Goal: Check status: Check status

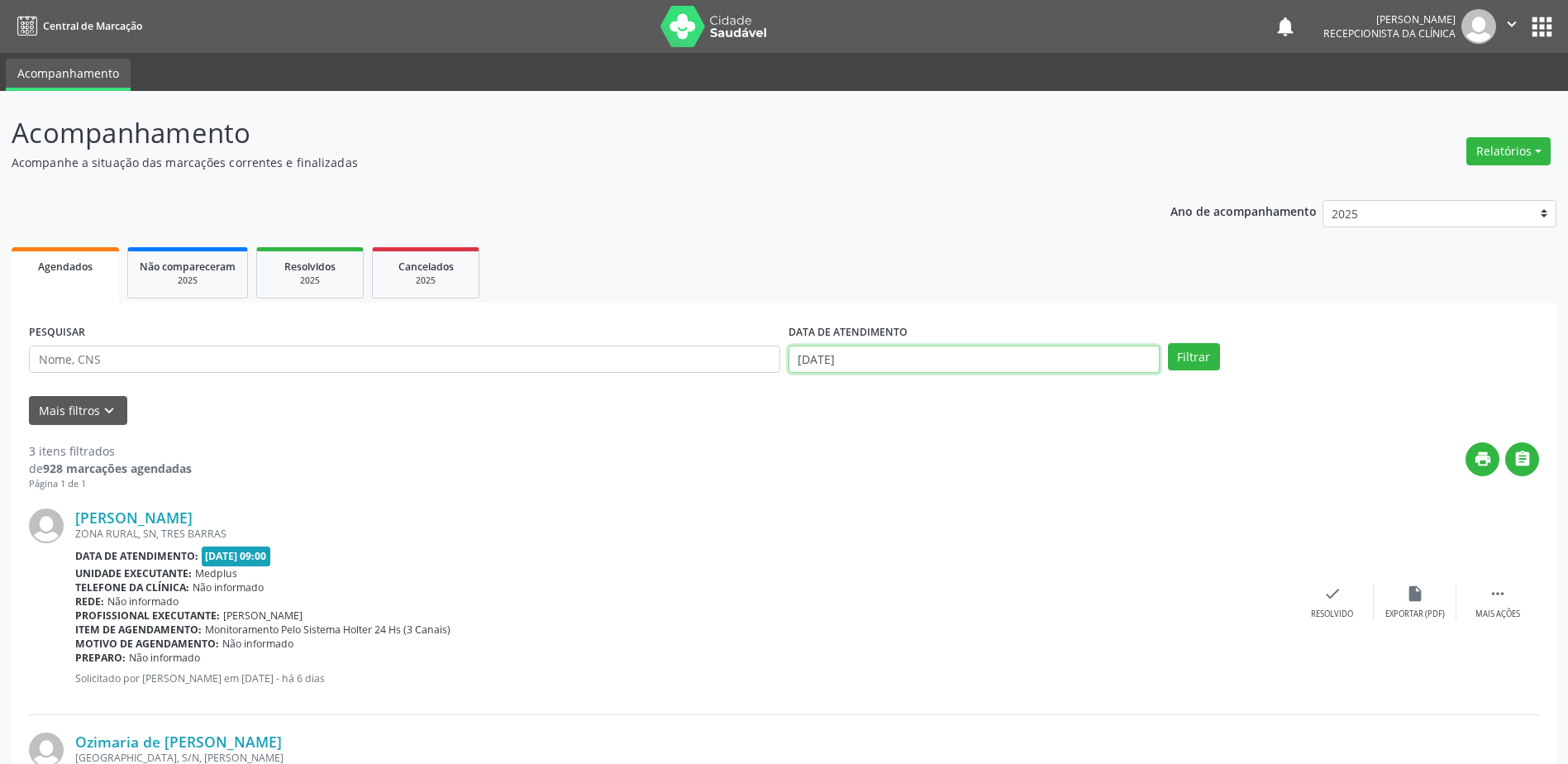
click at [884, 359] on input "[DATE]" at bounding box center [973, 360] width 371 height 28
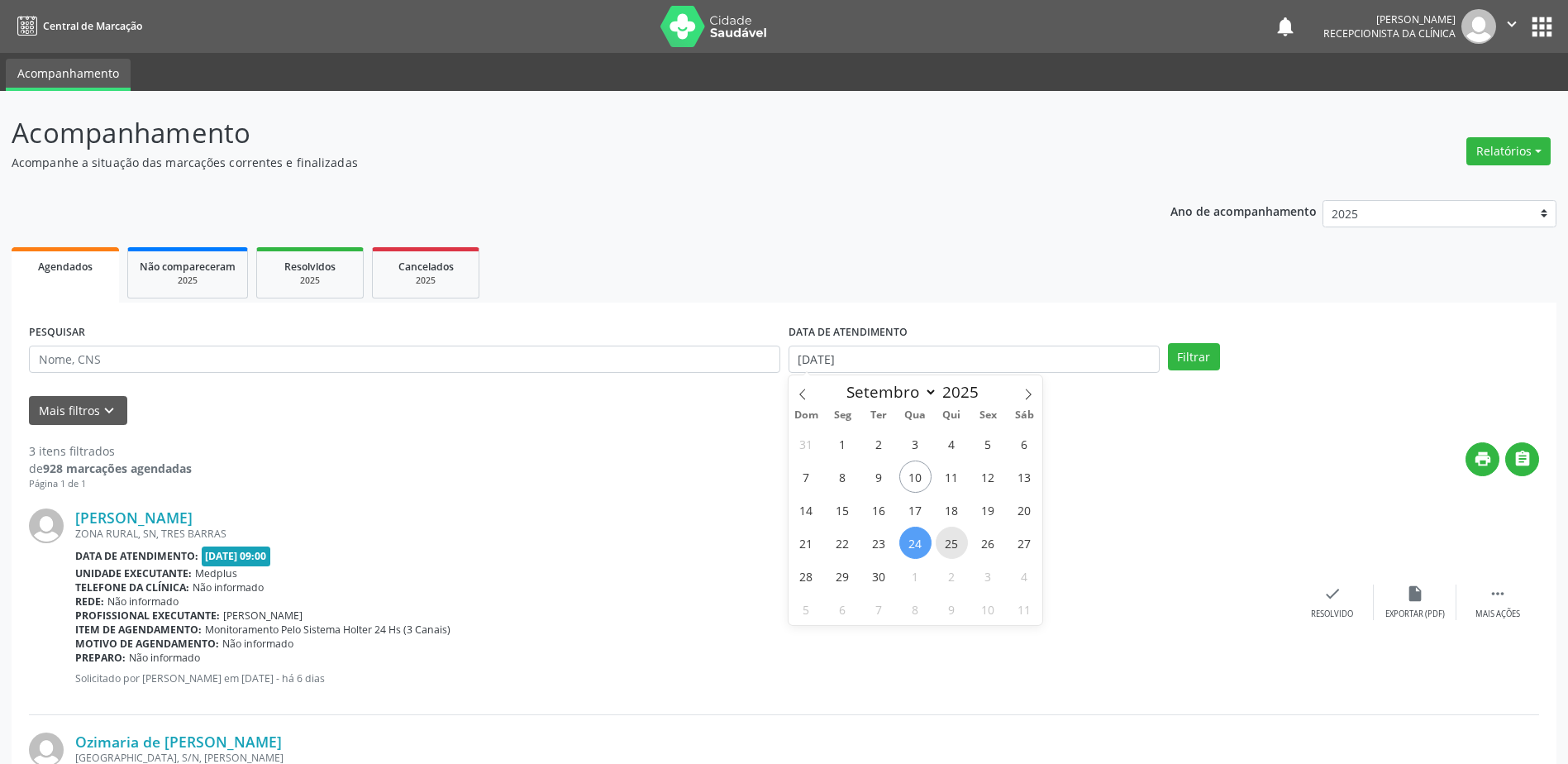
click at [953, 549] on span "25" at bounding box center [951, 542] width 33 height 33
type input "[DATE]"
click at [956, 550] on span "25" at bounding box center [951, 542] width 33 height 33
click at [956, 550] on div "Data de atendimento: [DATE] 09:00" at bounding box center [683, 556] width 1216 height 19
click at [1188, 359] on button "Filtrar" at bounding box center [1194, 357] width 52 height 28
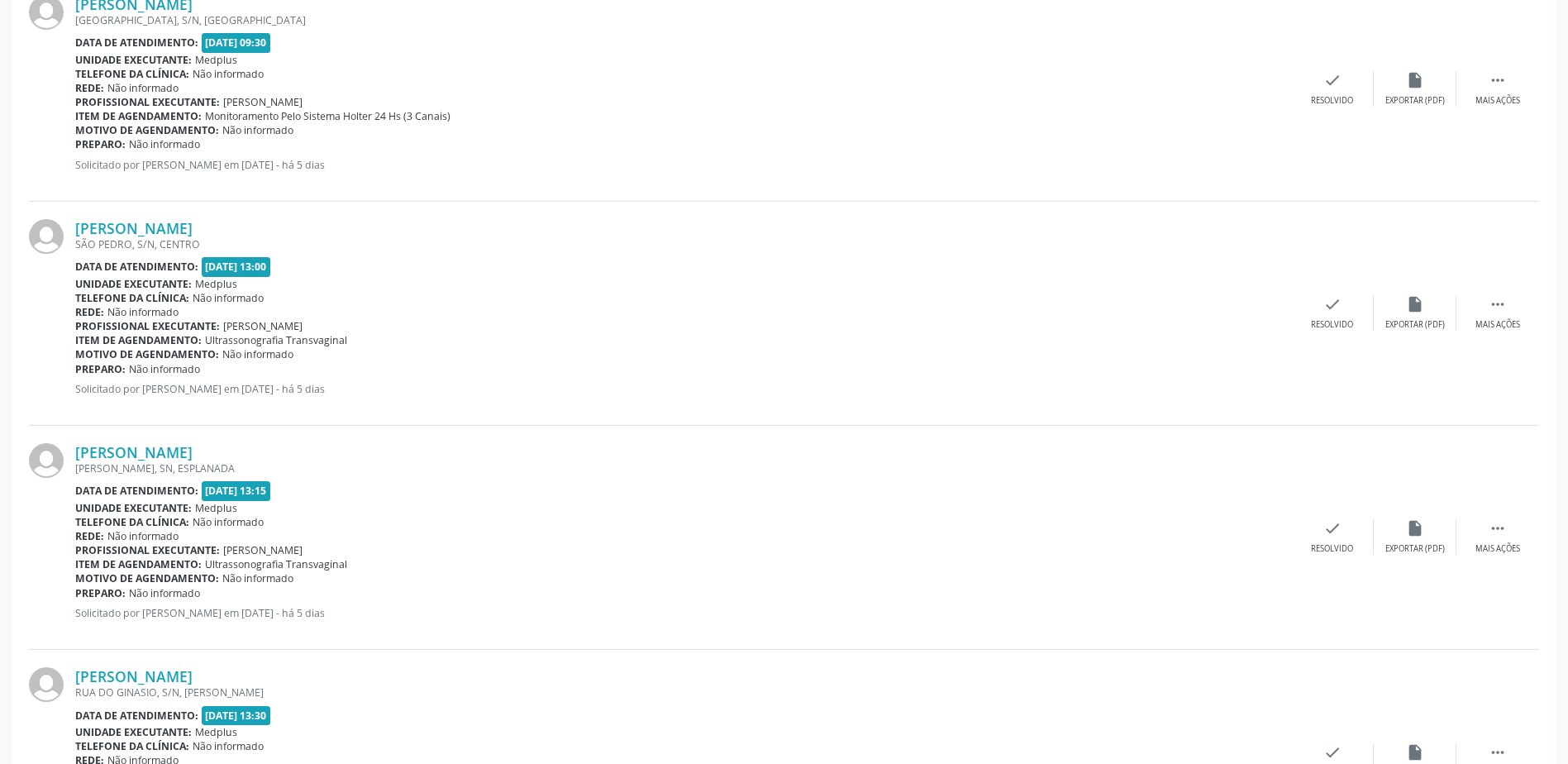
scroll to position [496, 0]
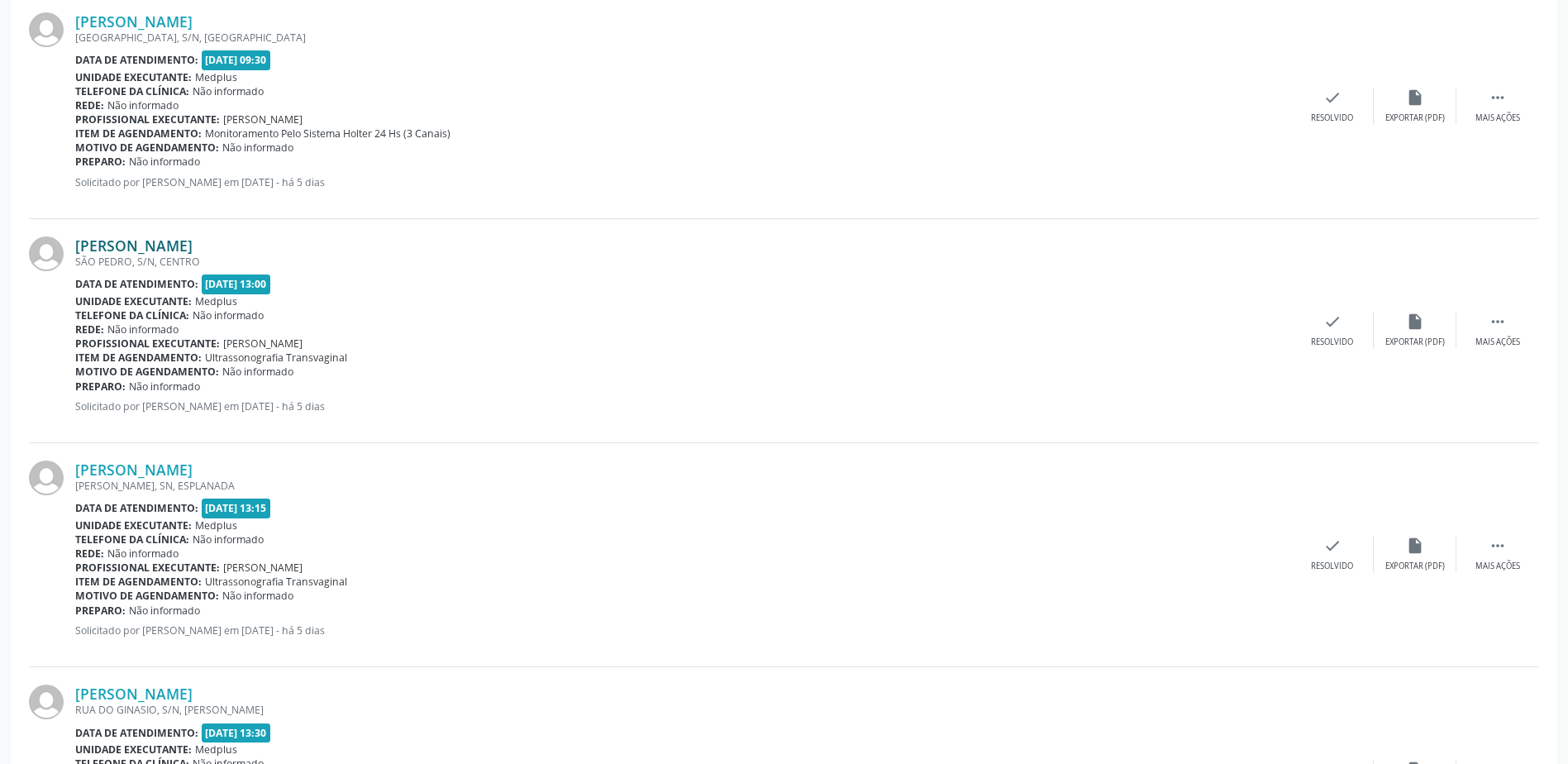
click at [177, 244] on link "[PERSON_NAME]" at bounding box center [134, 245] width 117 height 18
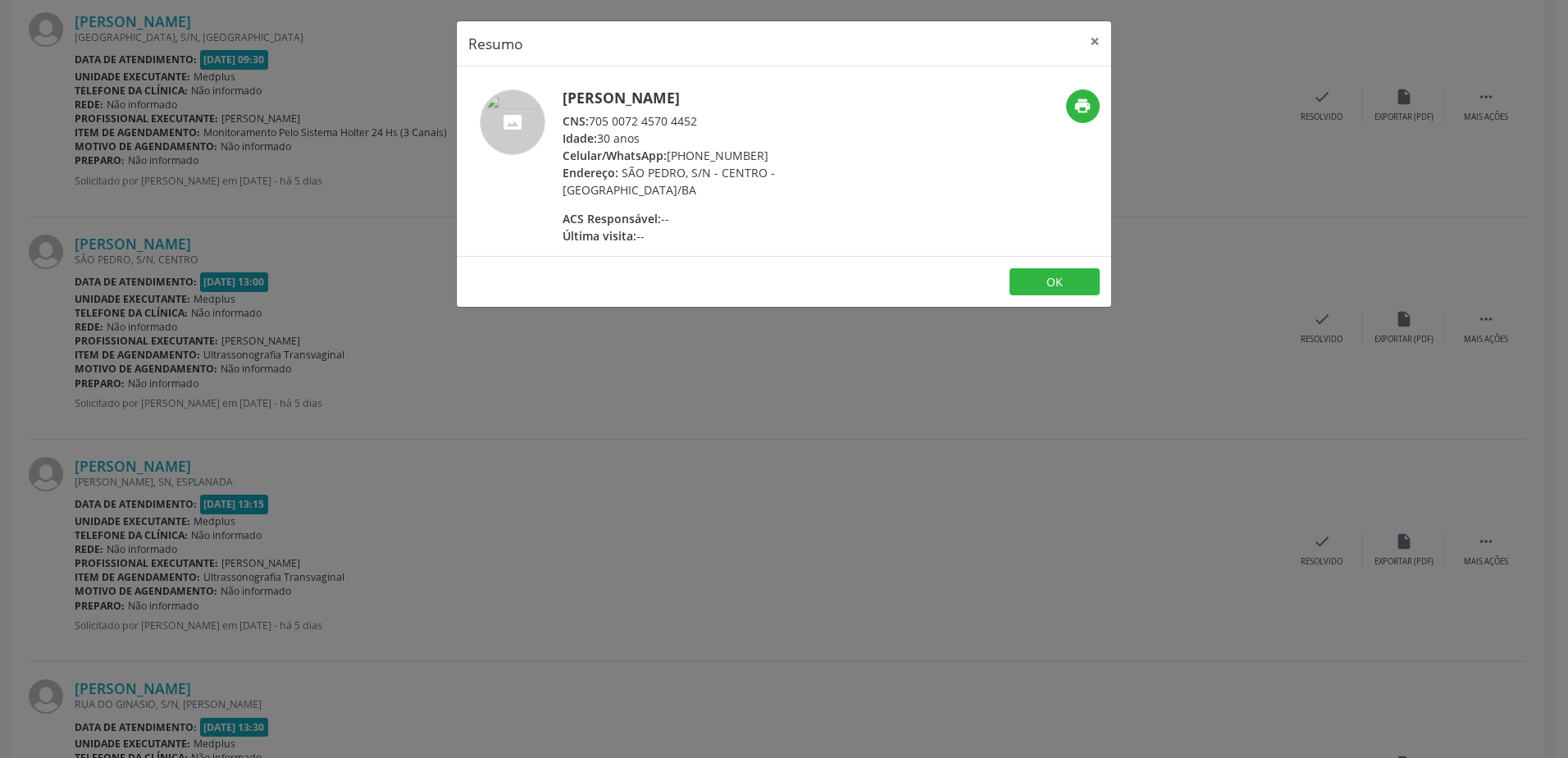
click at [698, 409] on div "Resumo × [PERSON_NAME] CNS: 705 0072 4570 4452 Idade: 30 anos Celular/WhatsApp:…" at bounding box center [784, 379] width 1568 height 758
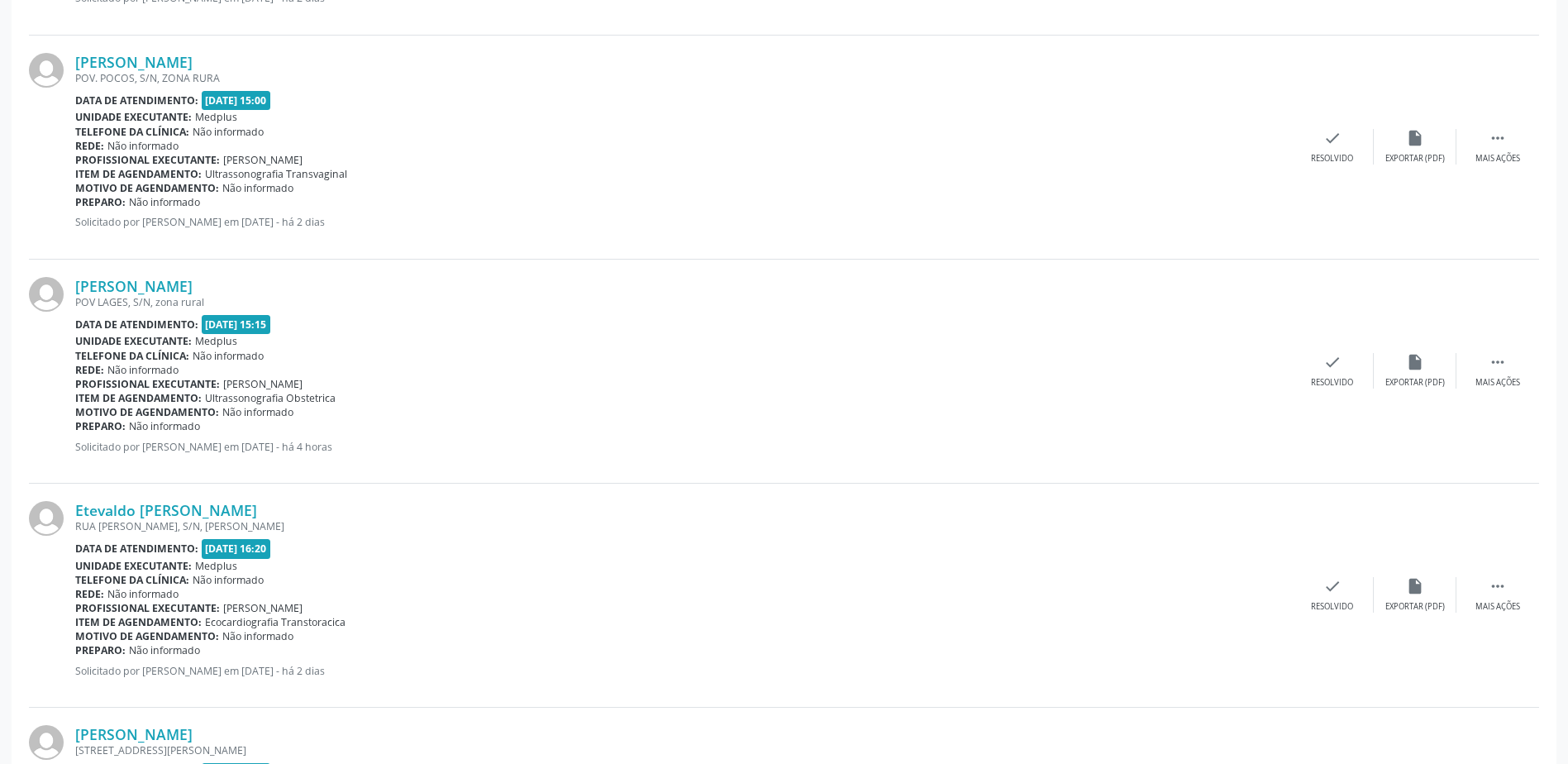
scroll to position [2479, 0]
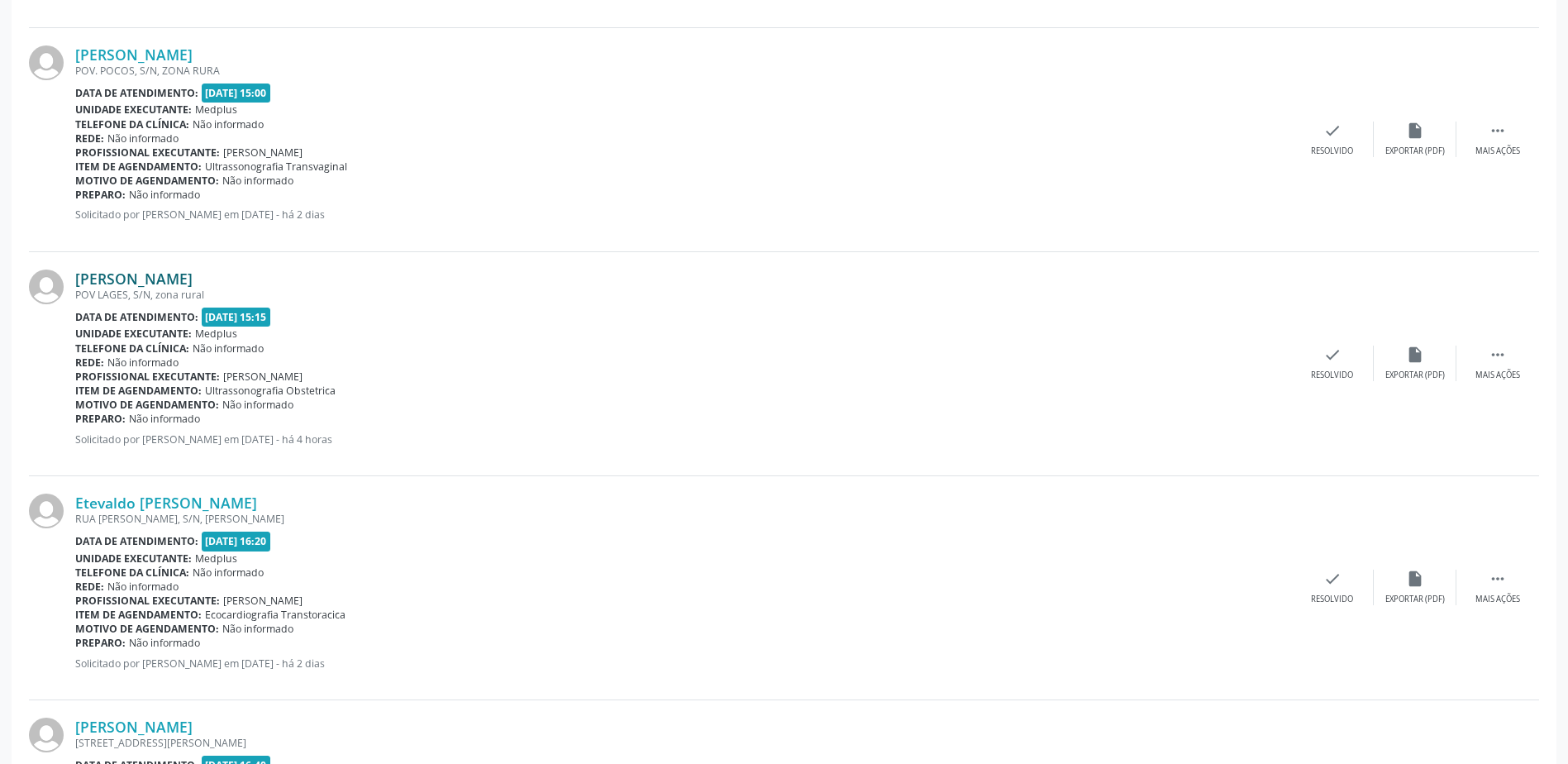
click at [192, 277] on link "[PERSON_NAME]" at bounding box center [134, 279] width 117 height 18
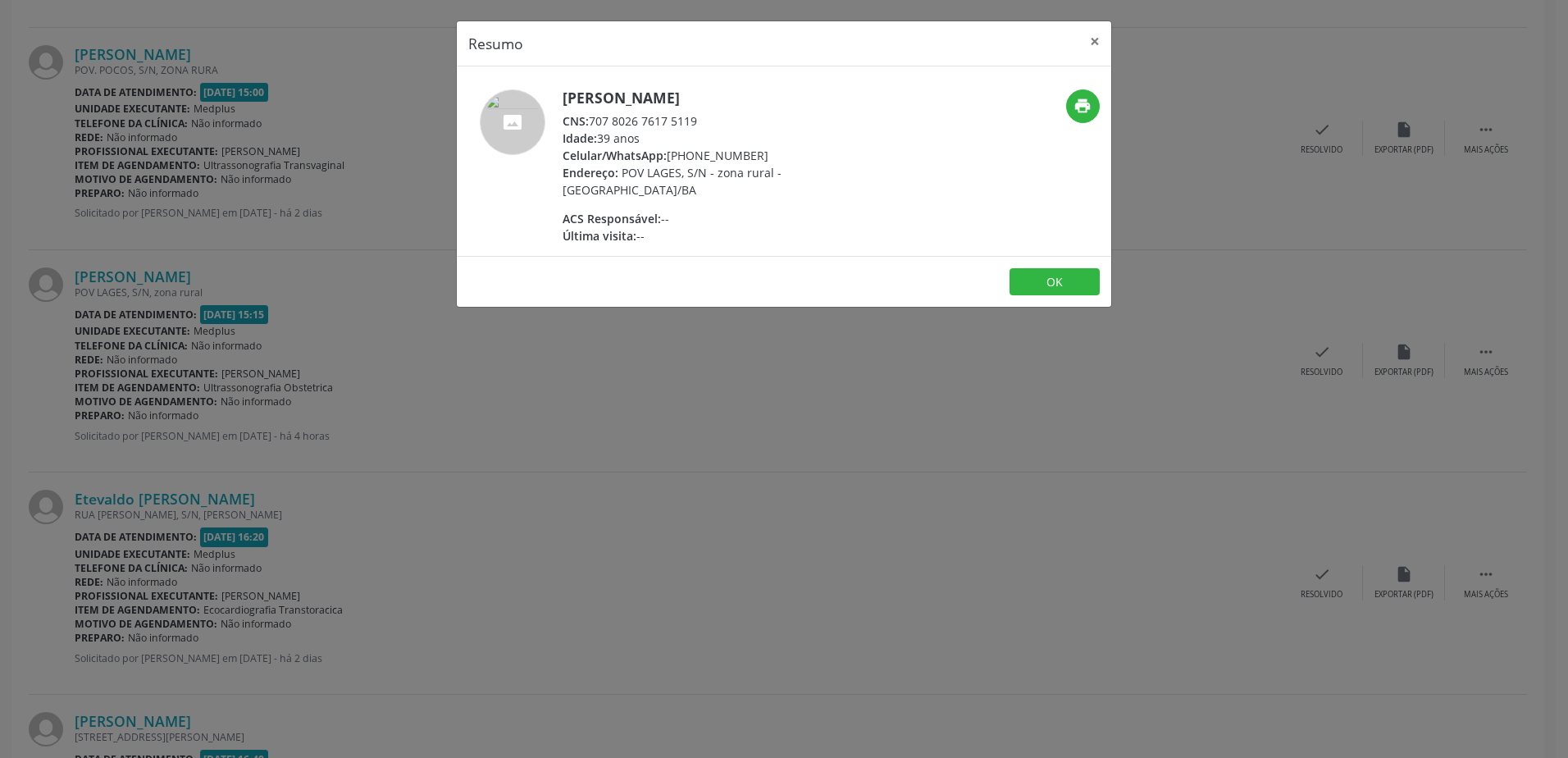
click at [549, 360] on div "Resumo × [PERSON_NAME] CNS: 707 8026 7617 5119 Idade: 39 anos Celular/WhatsApp:…" at bounding box center [784, 379] width 1568 height 758
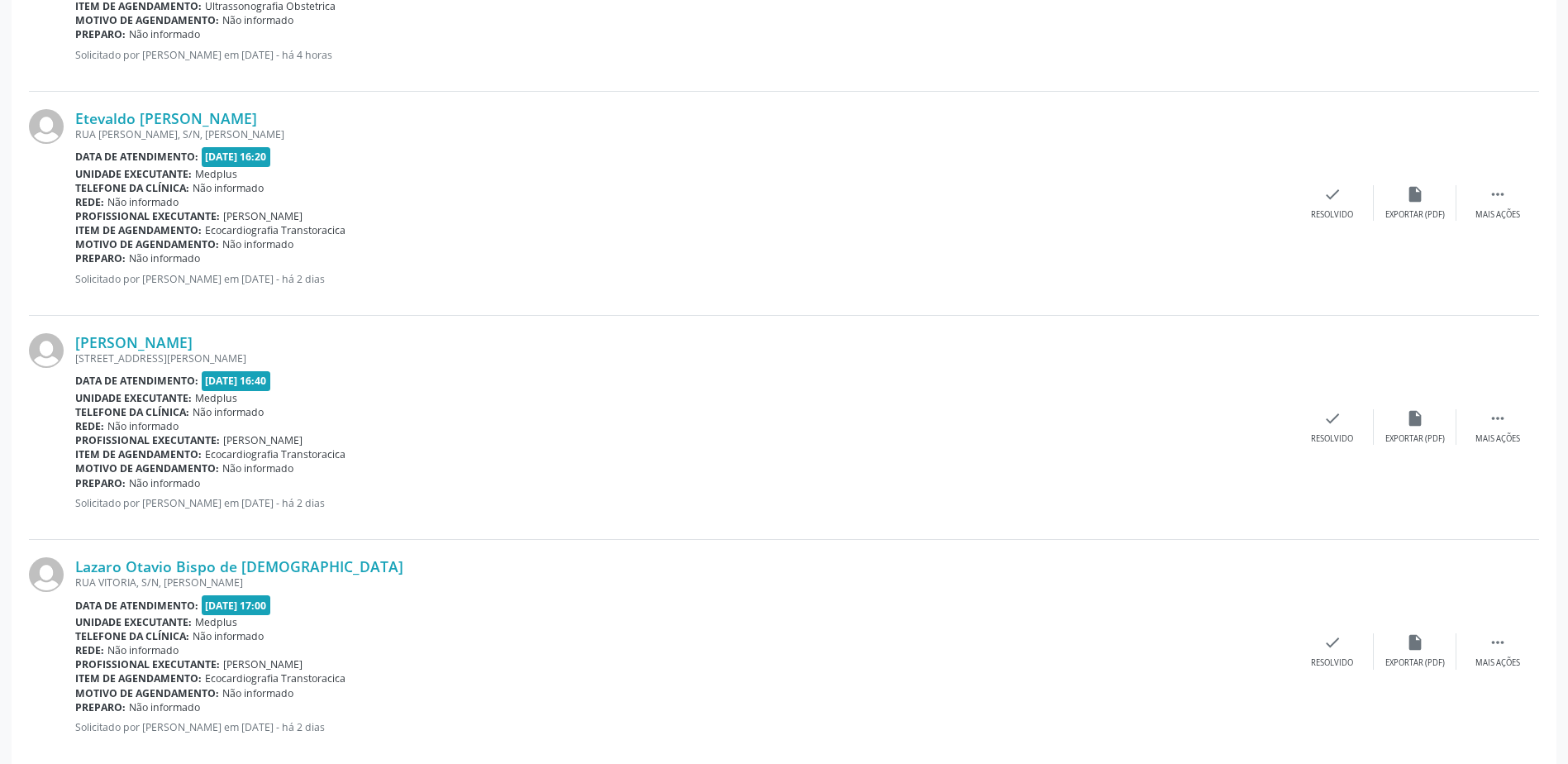
scroll to position [2892, 0]
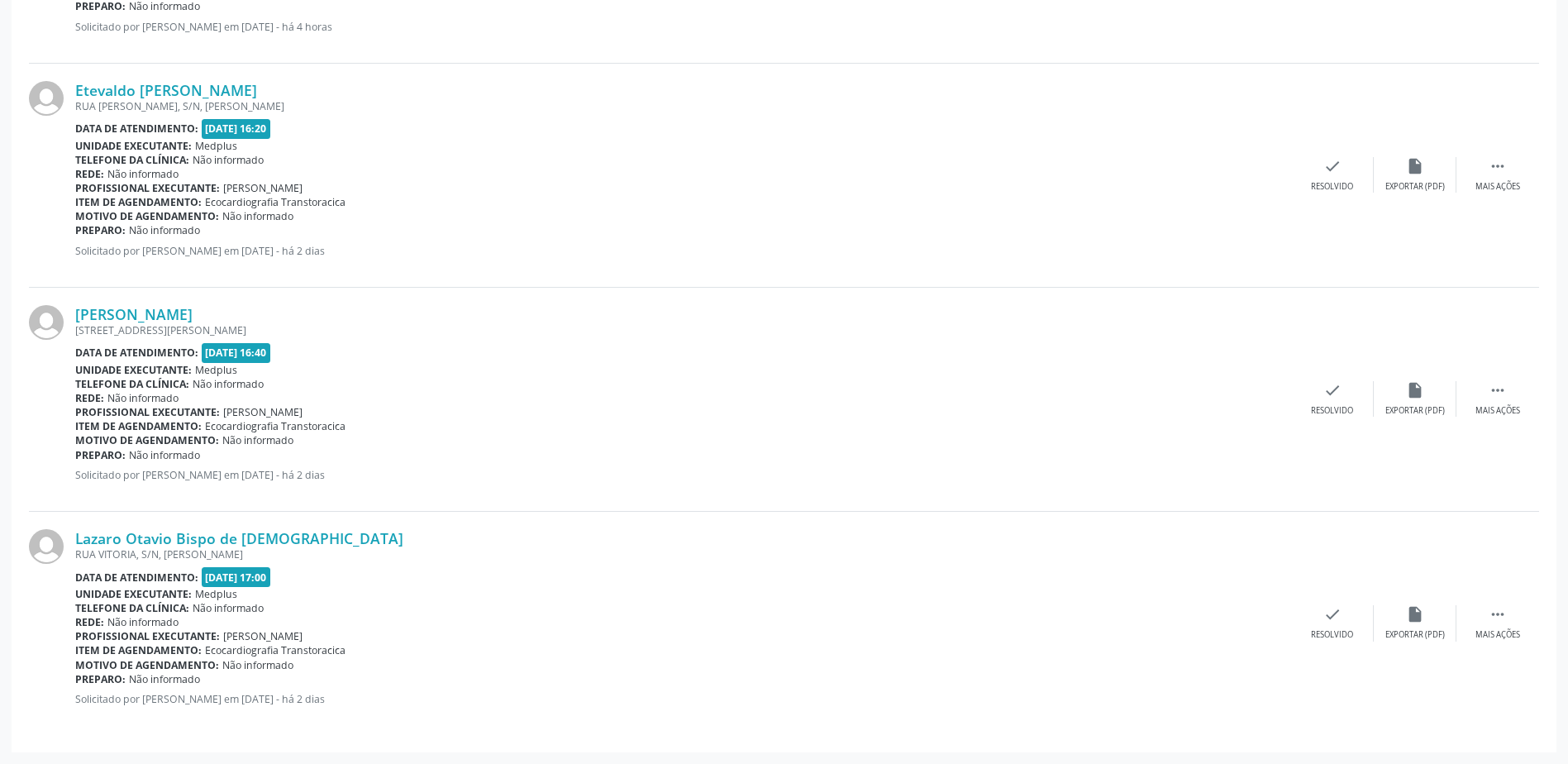
click at [179, 100] on div "RUA [PERSON_NAME], S/N, [PERSON_NAME]" at bounding box center [683, 106] width 1216 height 14
click at [180, 91] on link "Etevaldo [PERSON_NAME]" at bounding box center [166, 90] width 182 height 18
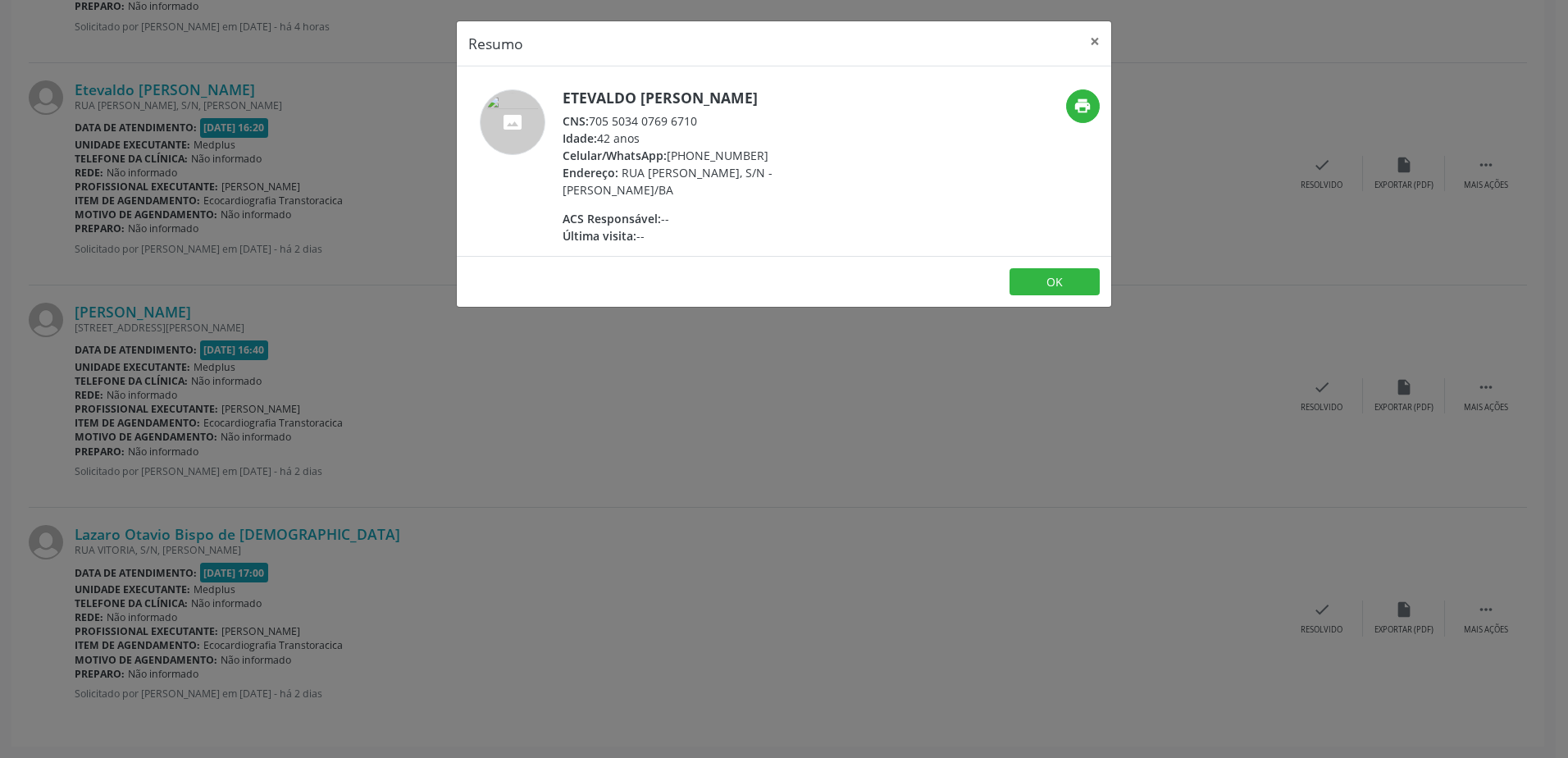
click at [679, 387] on div "Resumo × Etevaldo [PERSON_NAME] CNS: 705 5034 0769 6710 Idade: 42 anos Celular/…" at bounding box center [784, 379] width 1568 height 758
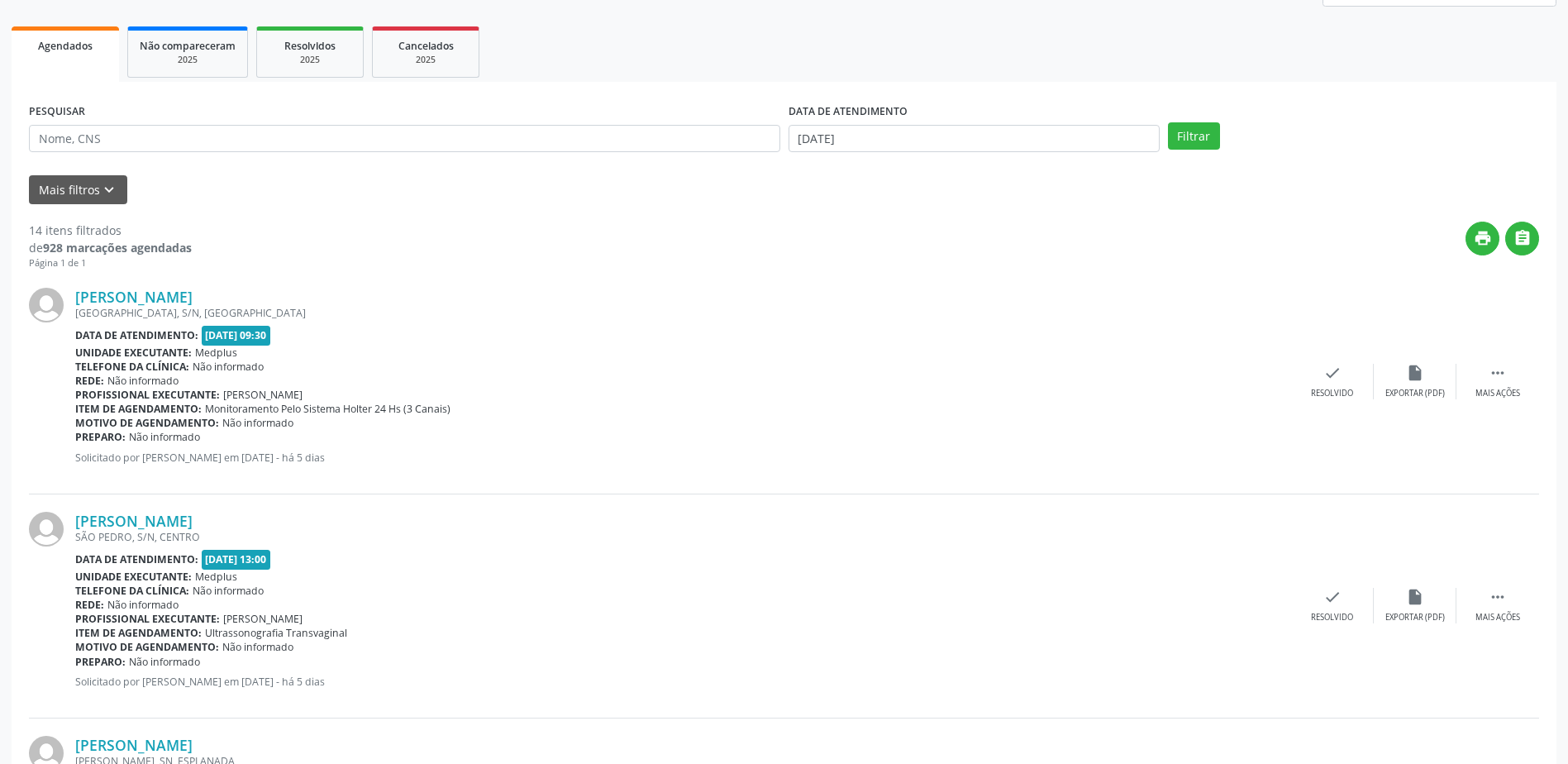
scroll to position [0, 0]
